Goal: Task Accomplishment & Management: Use online tool/utility

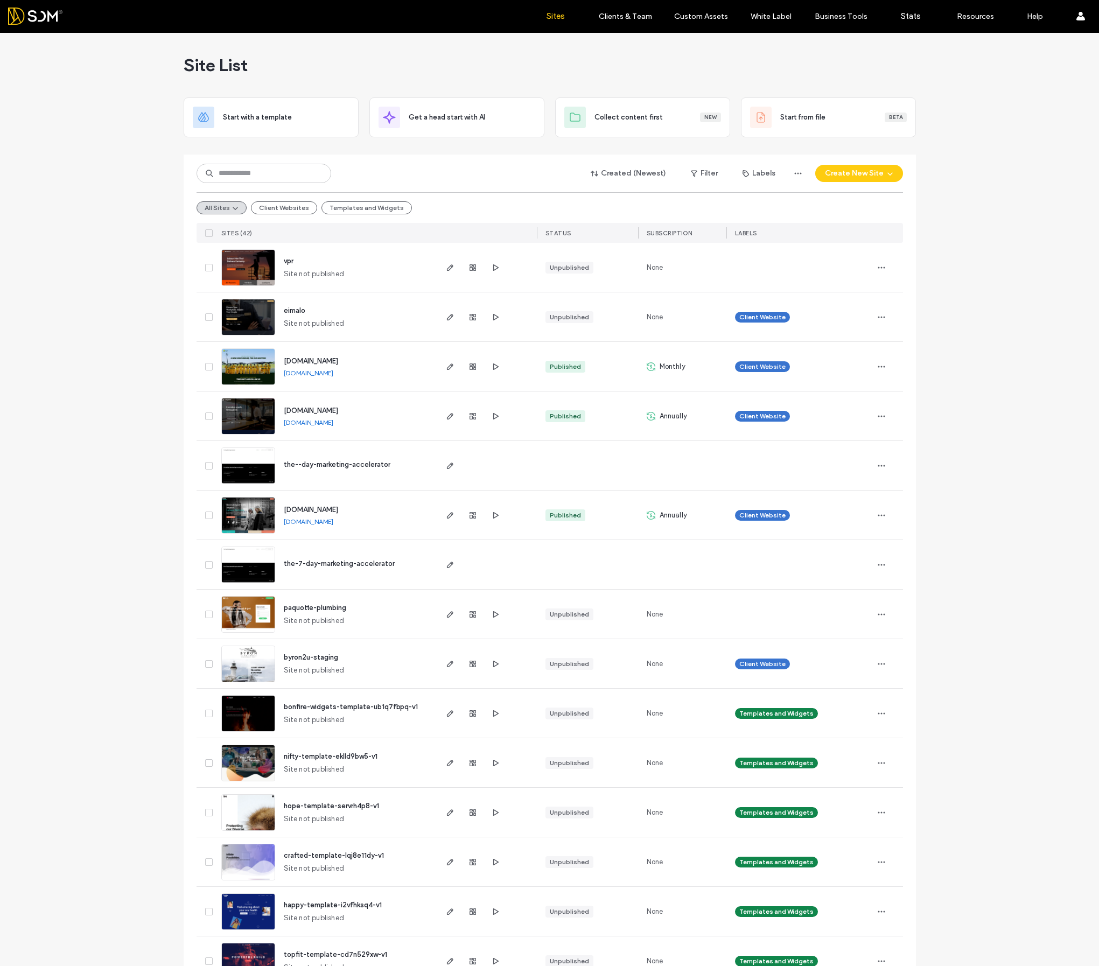
scroll to position [11, 0]
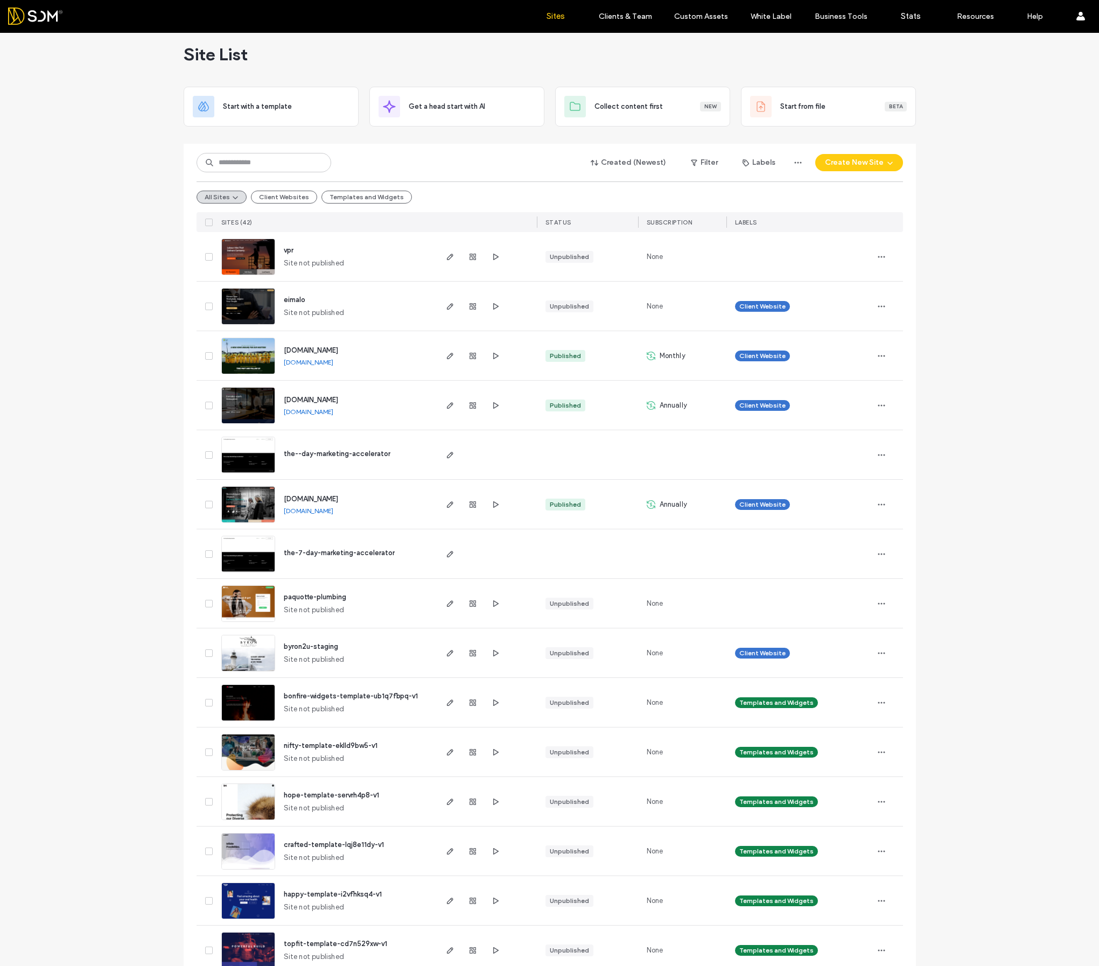
click at [282, 205] on div "All Sites Client Websites Templates and Widgets" at bounding box center [550, 197] width 707 height 31
click at [282, 197] on button "Client Websites" at bounding box center [284, 197] width 66 height 13
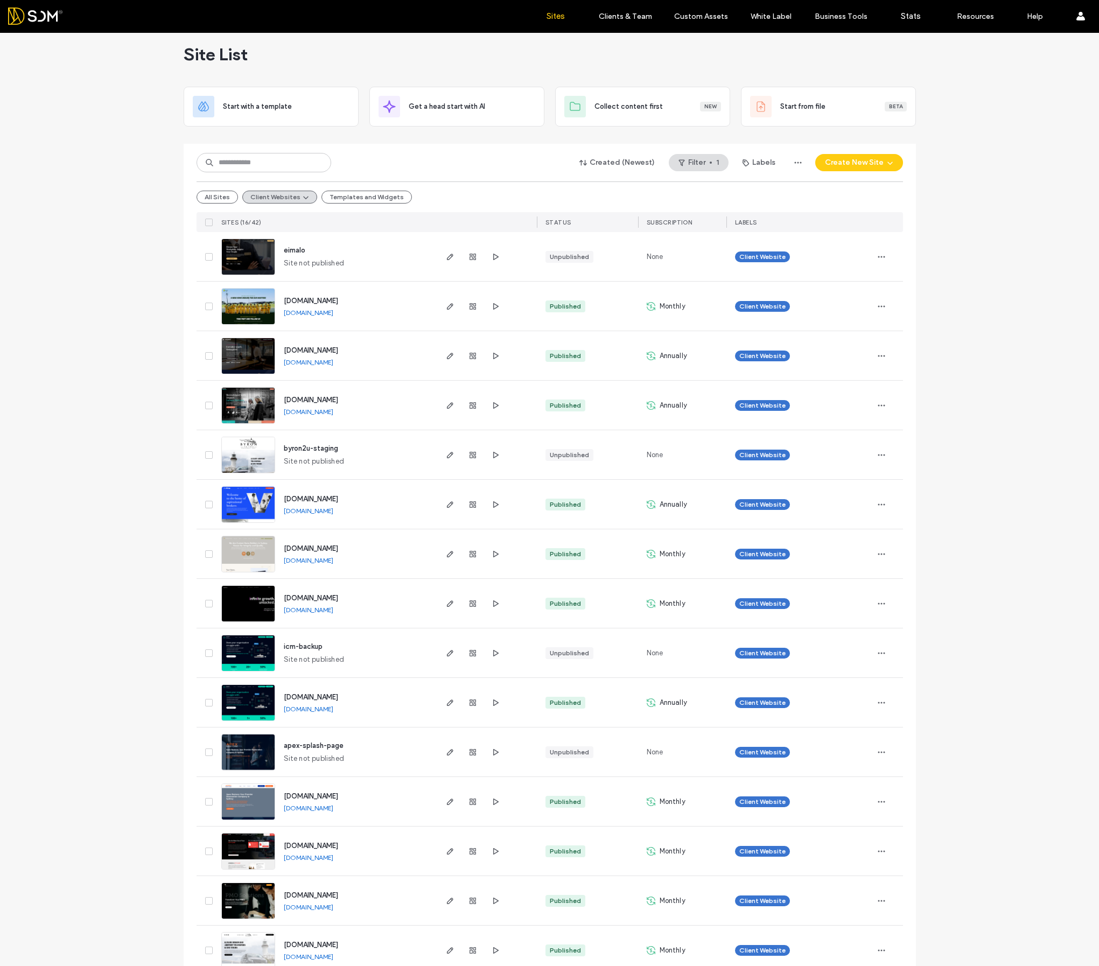
click at [311, 608] on link "www.aigency1.com.au" at bounding box center [309, 610] width 50 height 8
click at [422, 241] on div "eimalo Site not published" at bounding box center [355, 256] width 160 height 49
click at [448, 256] on icon "button" at bounding box center [450, 257] width 9 height 9
